Goal: Transaction & Acquisition: Purchase product/service

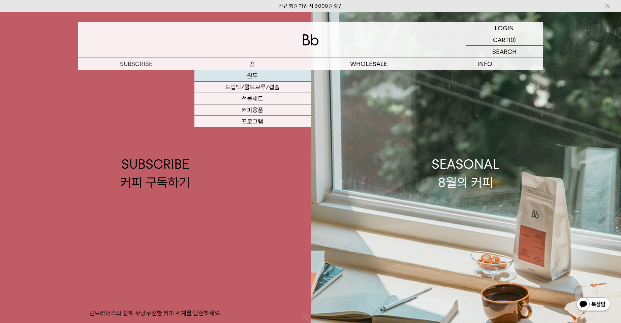
click at [257, 75] on link "원두" at bounding box center [252, 75] width 116 height 11
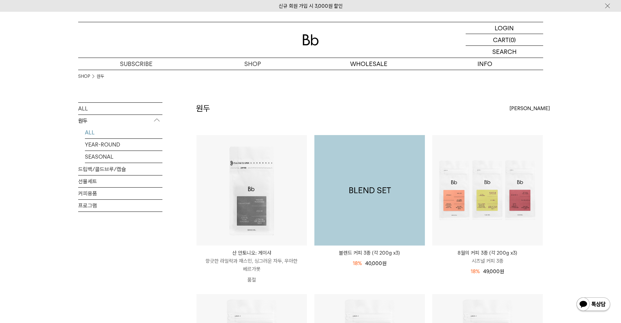
scroll to position [67, 0]
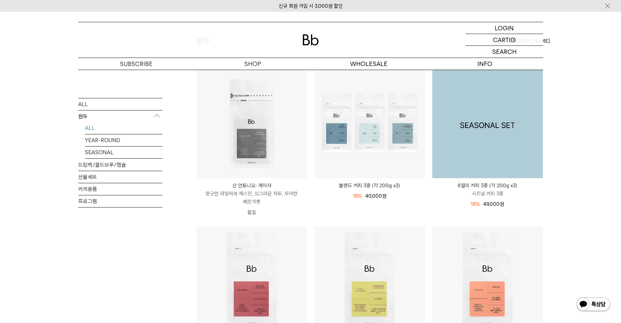
click at [489, 136] on img at bounding box center [487, 123] width 110 height 110
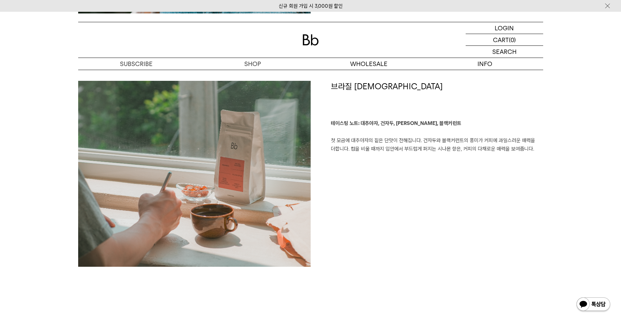
scroll to position [1112, 0]
